Goal: Information Seeking & Learning: Learn about a topic

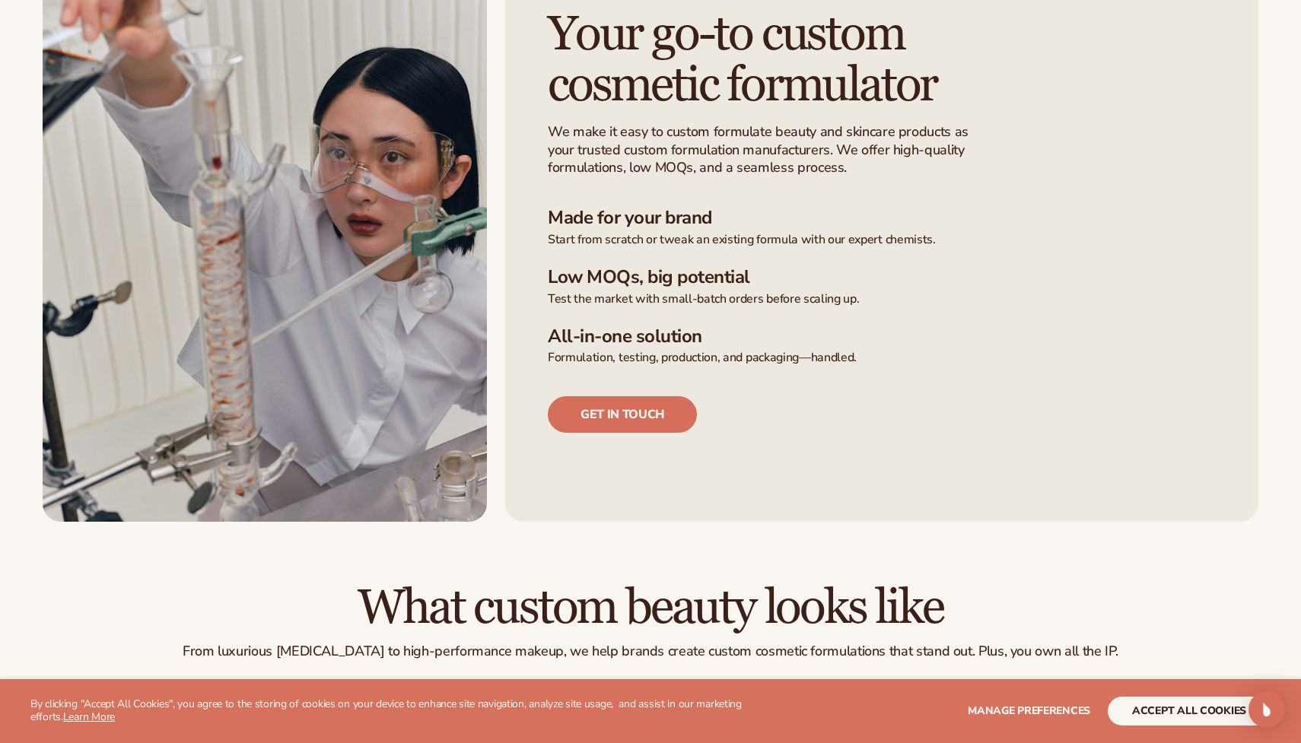
scroll to position [440, 0]
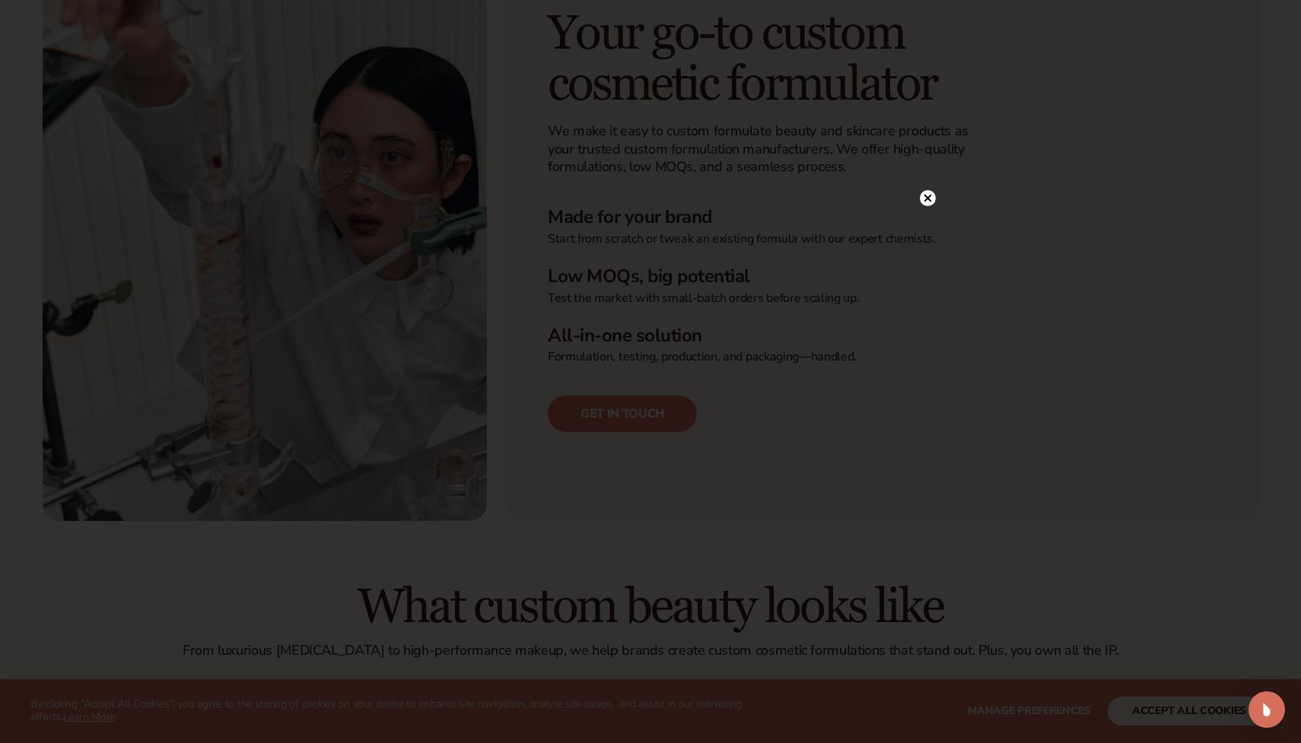
click at [930, 194] on circle at bounding box center [928, 198] width 16 height 16
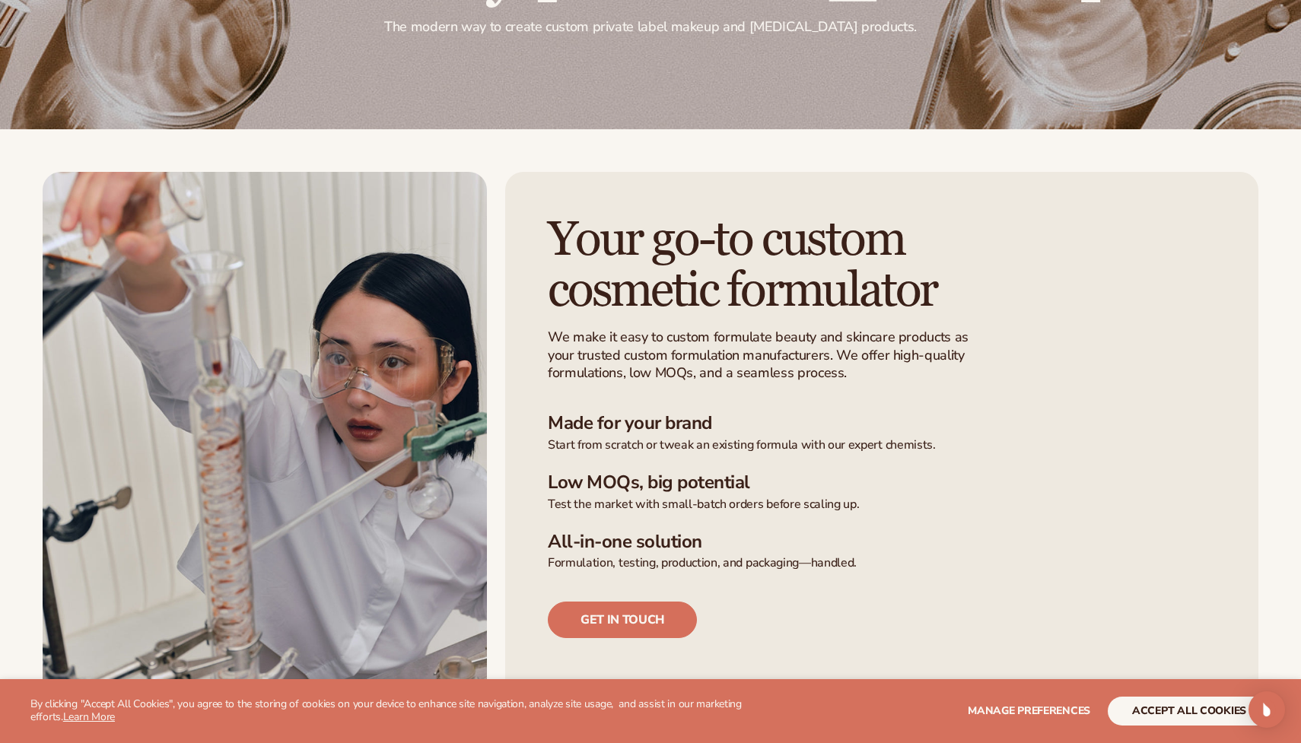
scroll to position [0, 0]
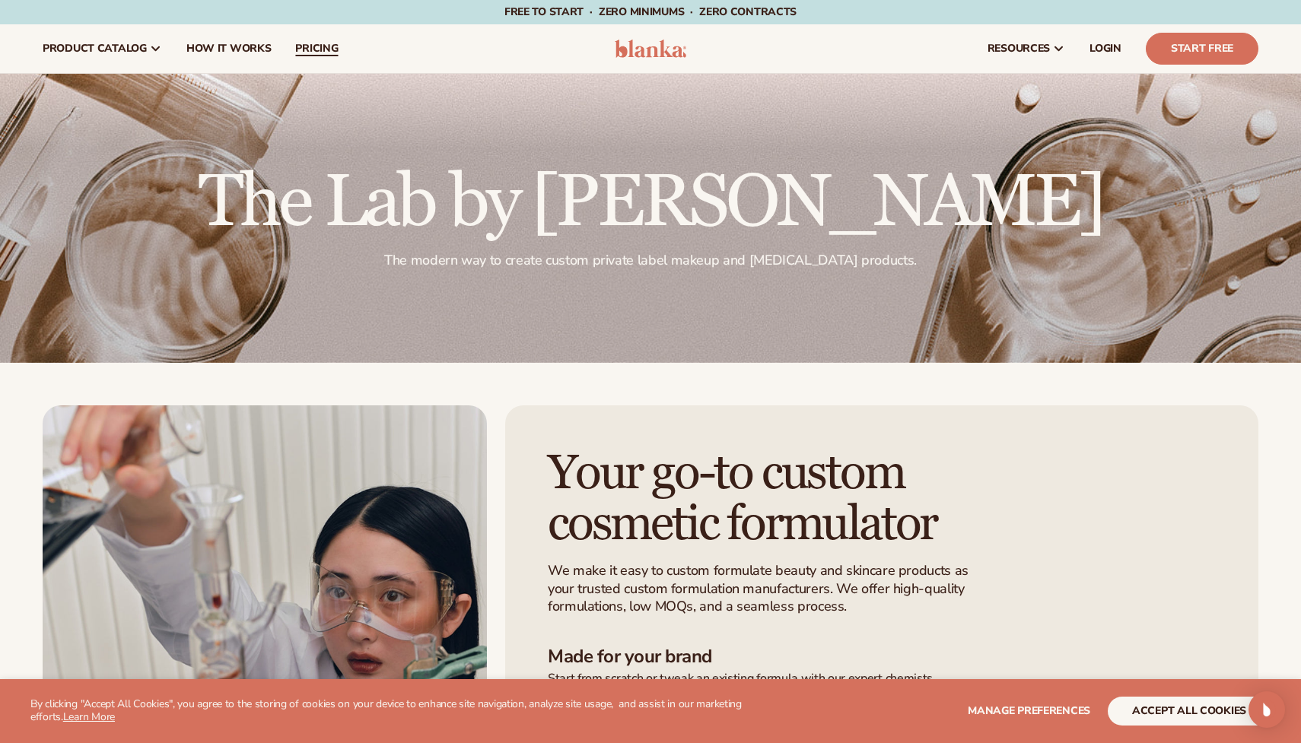
click at [310, 48] on span "pricing" at bounding box center [316, 49] width 43 height 12
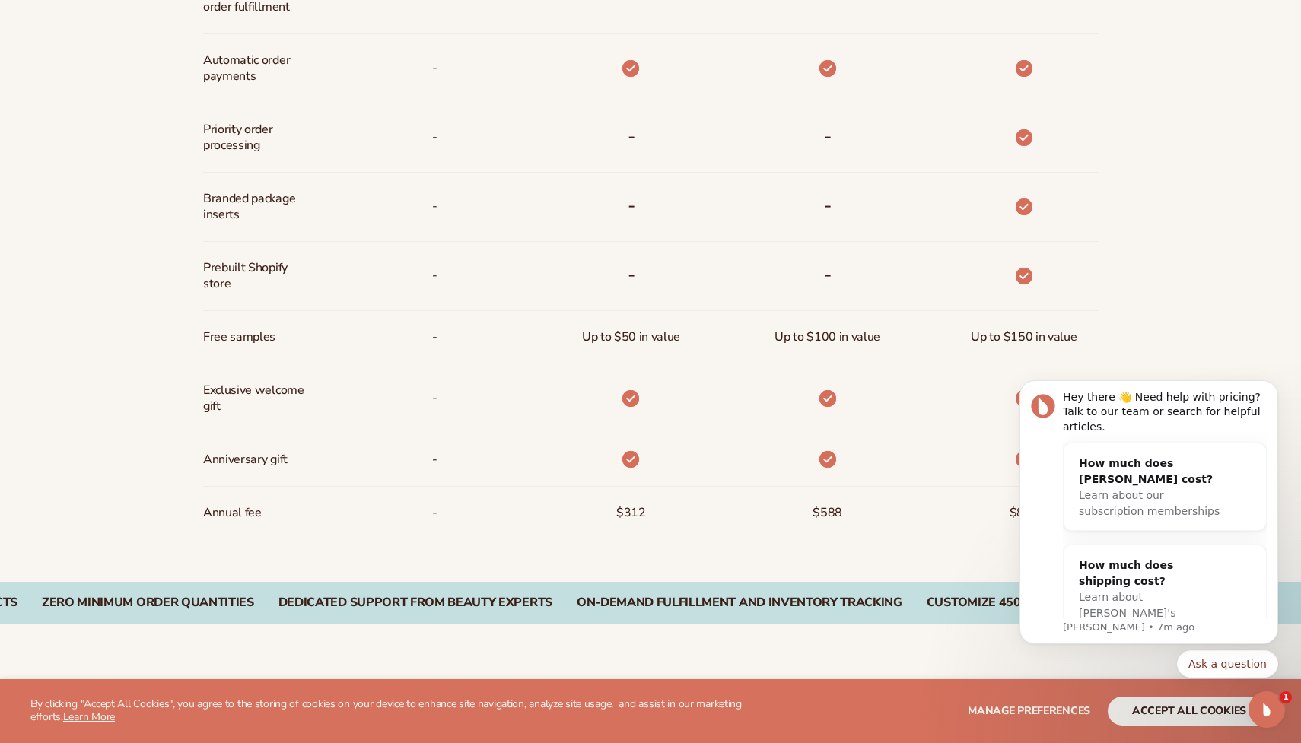
scroll to position [1078, 0]
